Goal: Navigation & Orientation: Find specific page/section

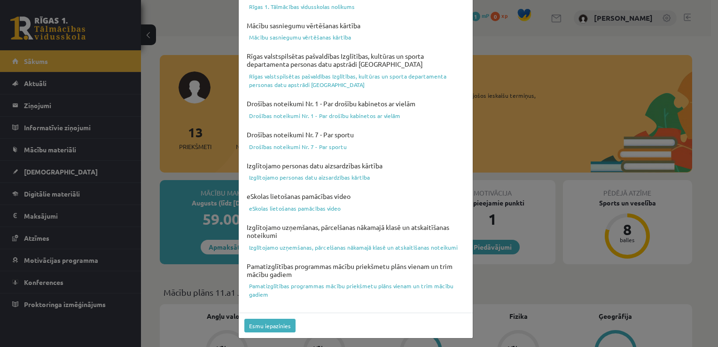
scroll to position [330, 0]
click at [267, 323] on button "Esmu iepazinies" at bounding box center [269, 325] width 51 height 14
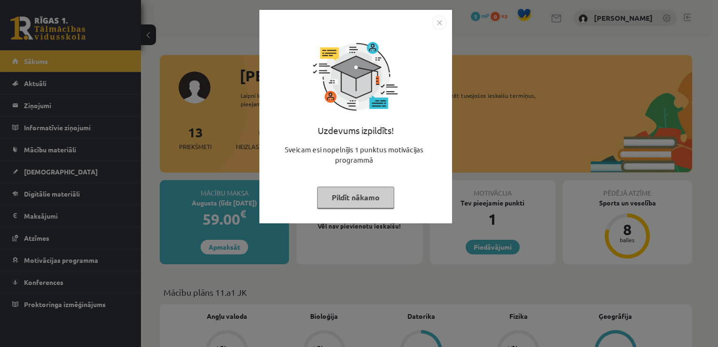
click at [338, 191] on button "Pildīt nākamo" at bounding box center [355, 198] width 77 height 22
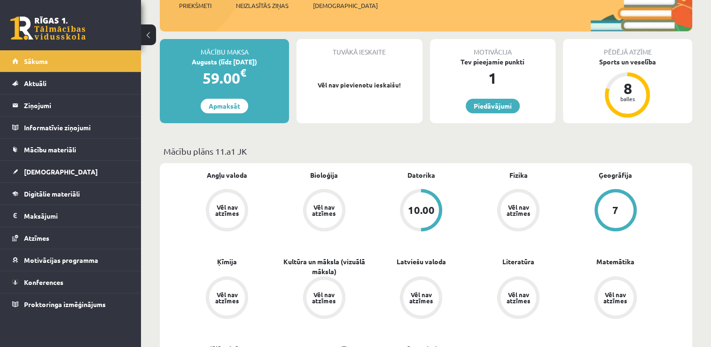
scroll to position [235, 0]
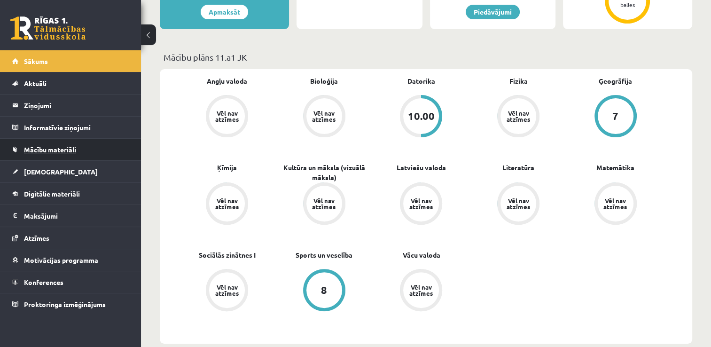
click at [39, 150] on span "Mācību materiāli" at bounding box center [50, 149] width 52 height 8
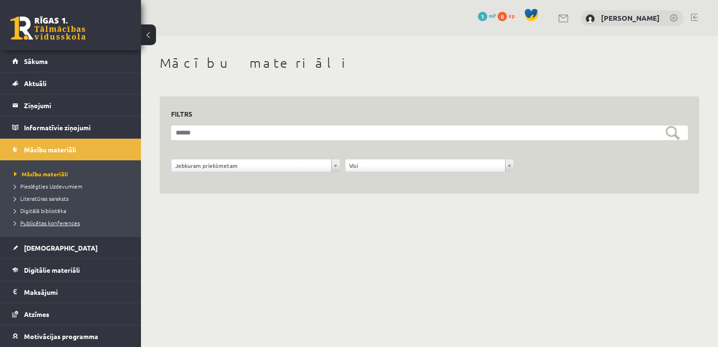
click at [37, 222] on span "Publicētas konferences" at bounding box center [47, 223] width 66 height 8
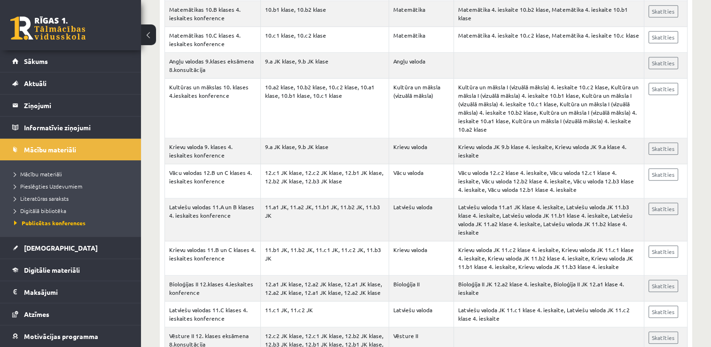
scroll to position [940, 0]
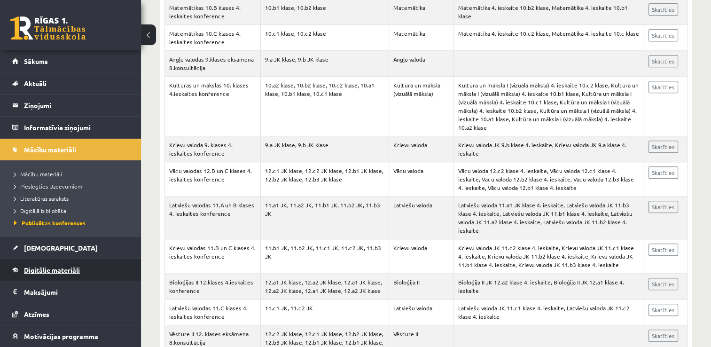
click at [55, 266] on span "Digitālie materiāli" at bounding box center [52, 270] width 56 height 8
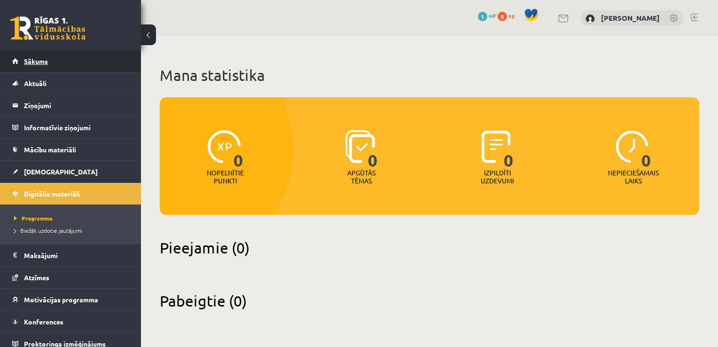
click at [34, 61] on span "Sākums" at bounding box center [36, 61] width 24 height 8
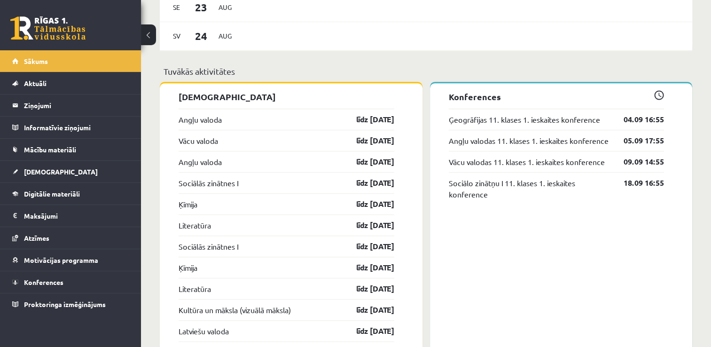
scroll to position [799, 0]
